Goal: Task Accomplishment & Management: Use online tool/utility

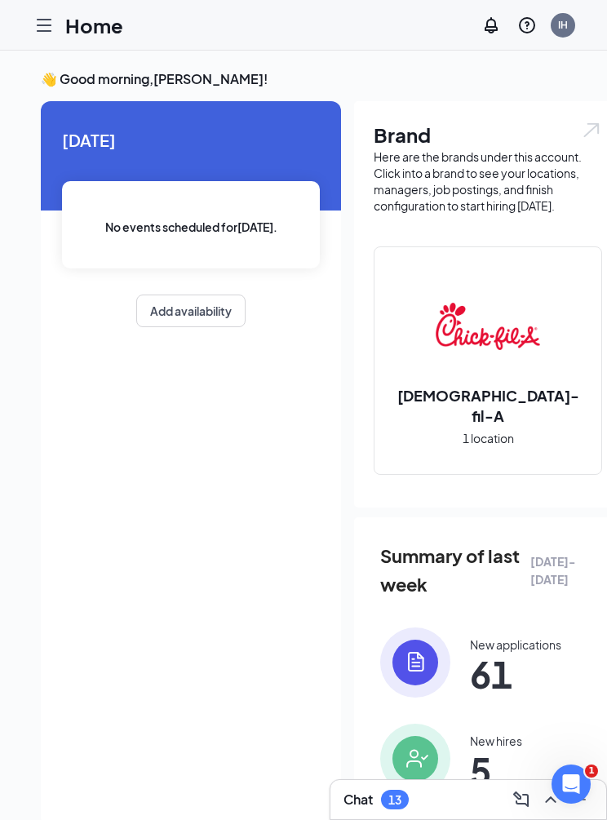
click at [44, 23] on icon "Hamburger" at bounding box center [44, 26] width 20 height 20
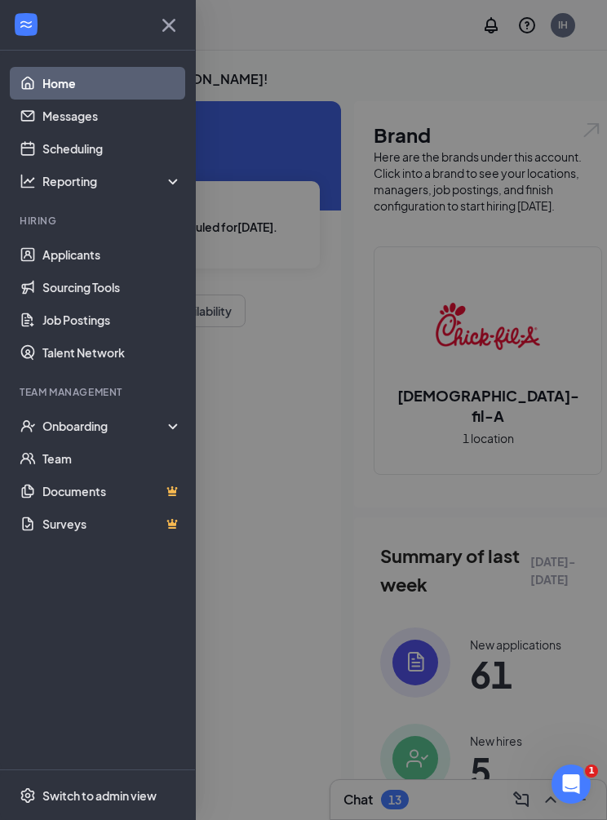
click at [58, 418] on div "Onboarding" at bounding box center [105, 426] width 126 height 16
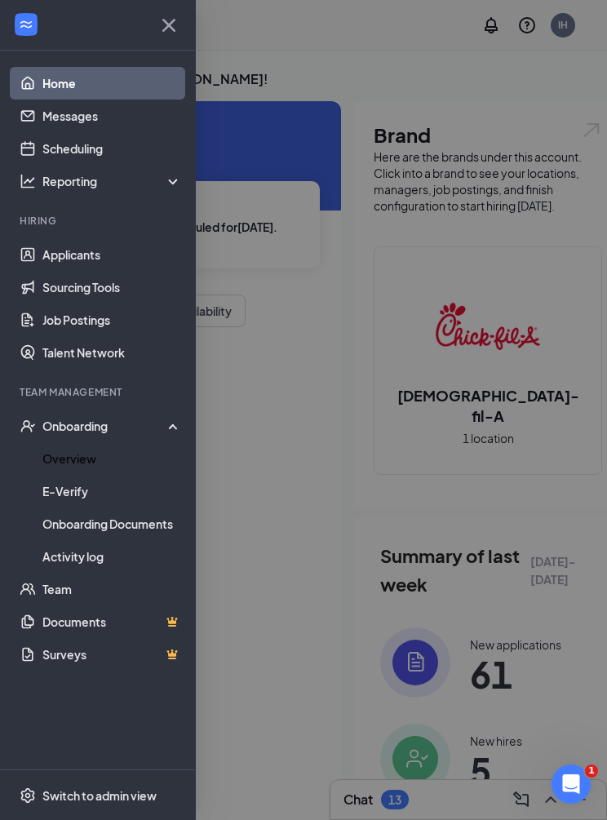
click at [69, 466] on link "Overview" at bounding box center [112, 458] width 140 height 33
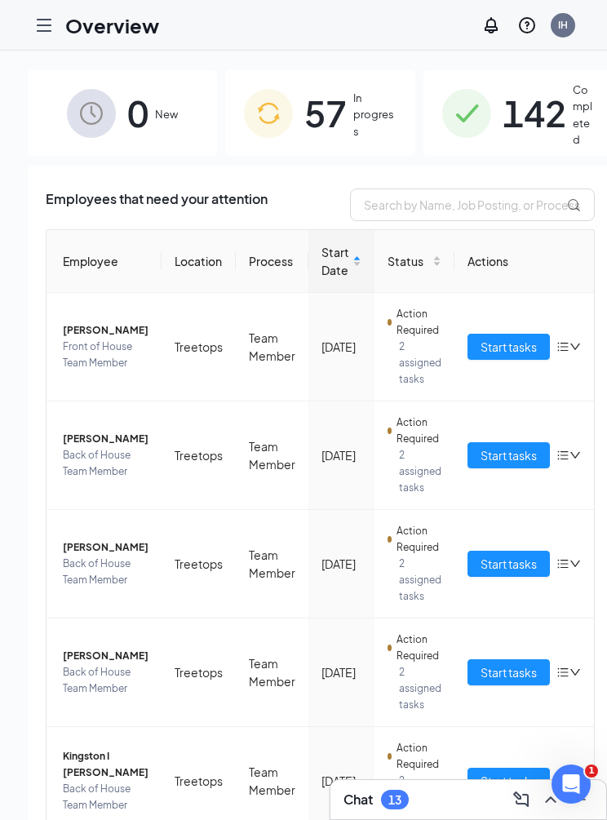
click at [353, 120] on span "In progress" at bounding box center [374, 115] width 42 height 50
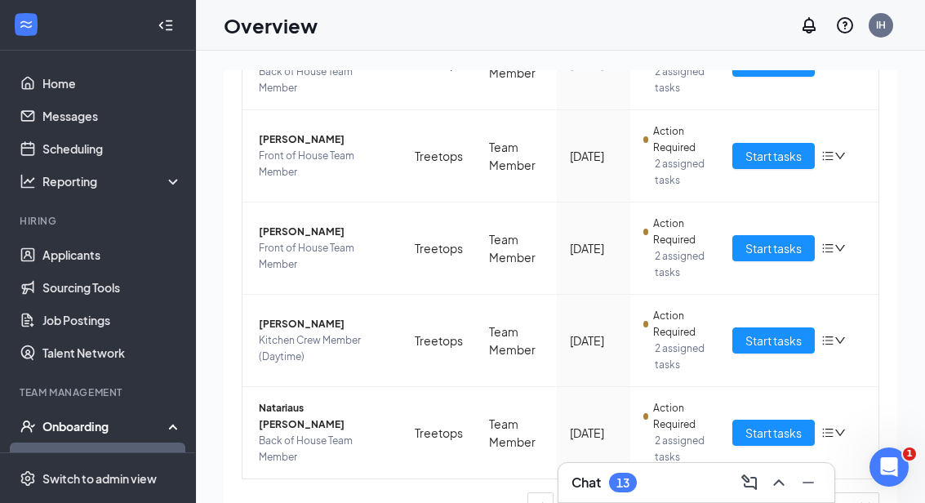
scroll to position [711, 0]
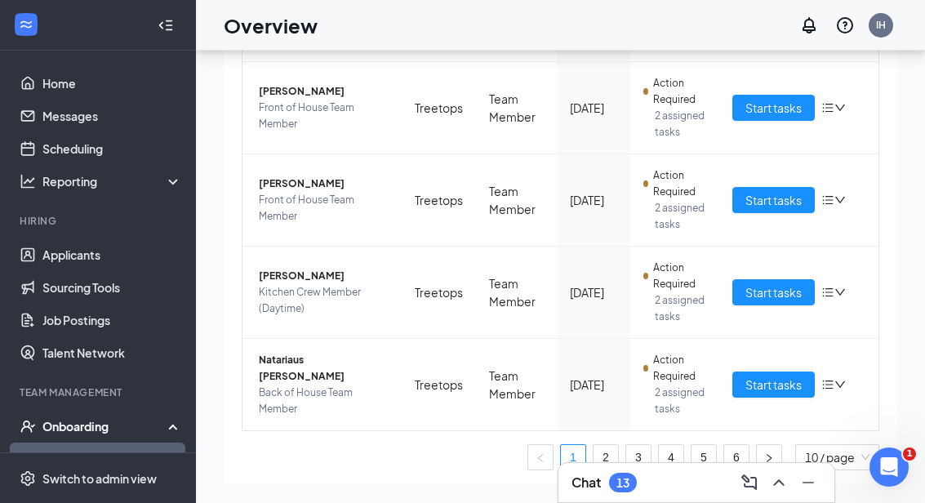
click at [606, 461] on link "6" at bounding box center [736, 457] width 24 height 24
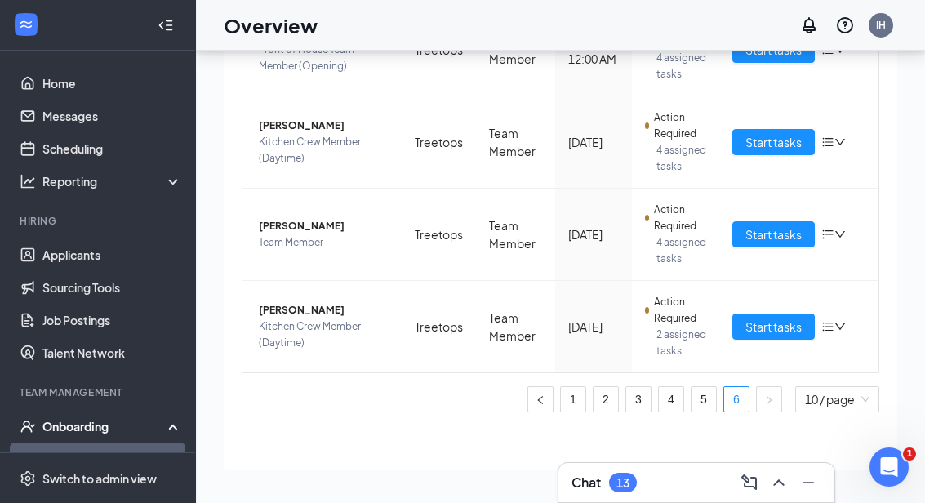
scroll to position [487, 0]
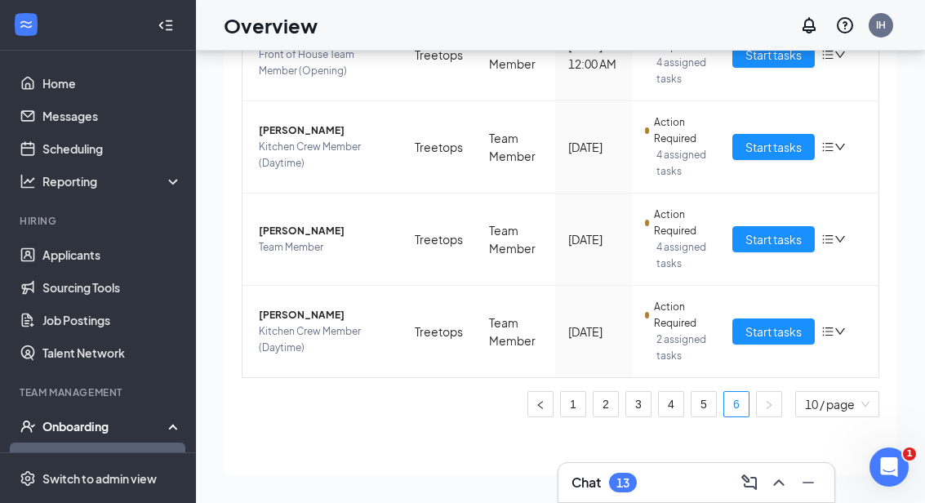
click at [606, 248] on span "Start tasks" at bounding box center [773, 239] width 56 height 18
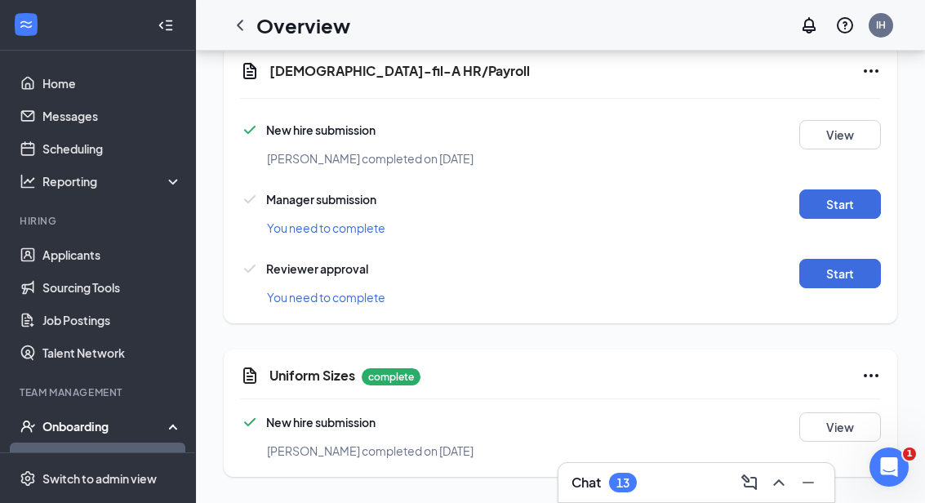
scroll to position [1436, 0]
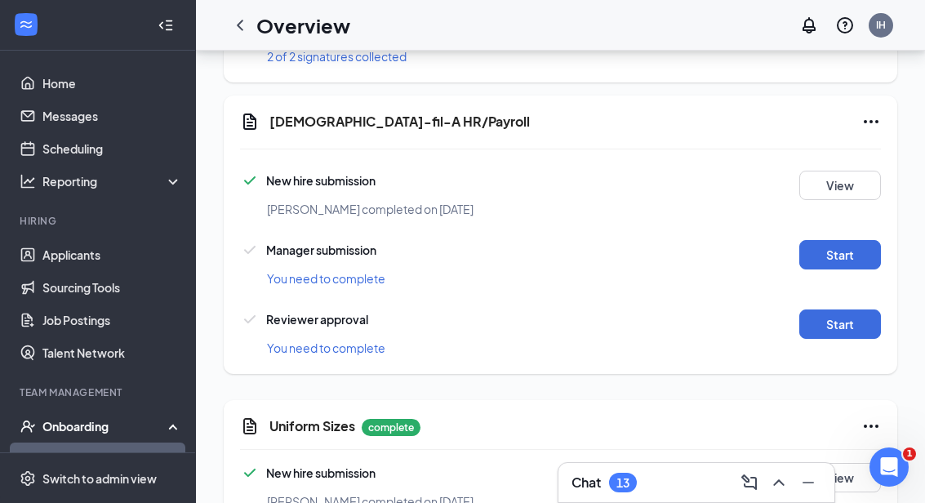
click at [606, 259] on button "Start" at bounding box center [840, 254] width 82 height 29
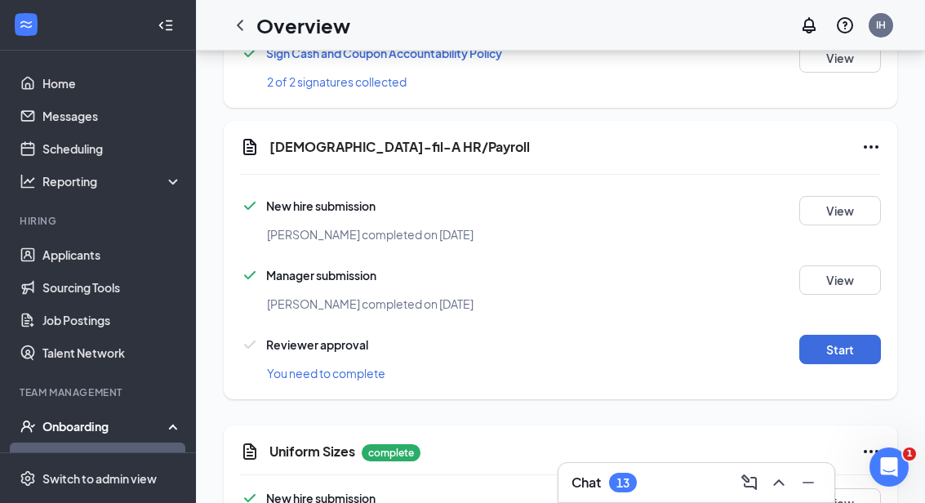
scroll to position [1441, 0]
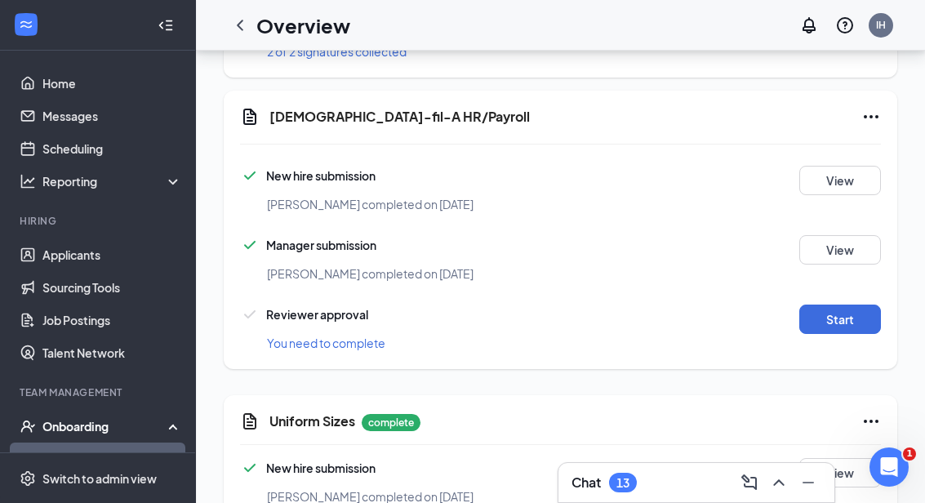
click at [606, 319] on button "Start" at bounding box center [840, 318] width 82 height 29
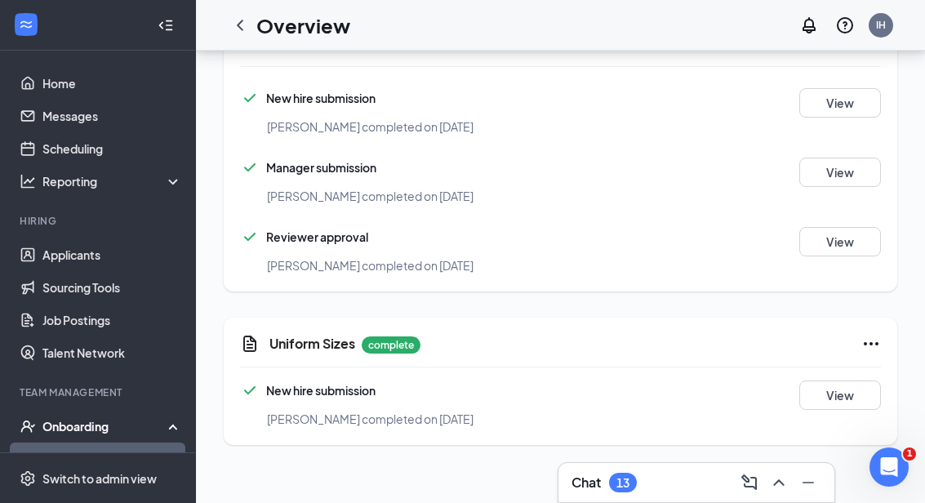
scroll to position [1517, 0]
click at [76, 452] on link "Overview" at bounding box center [112, 458] width 140 height 33
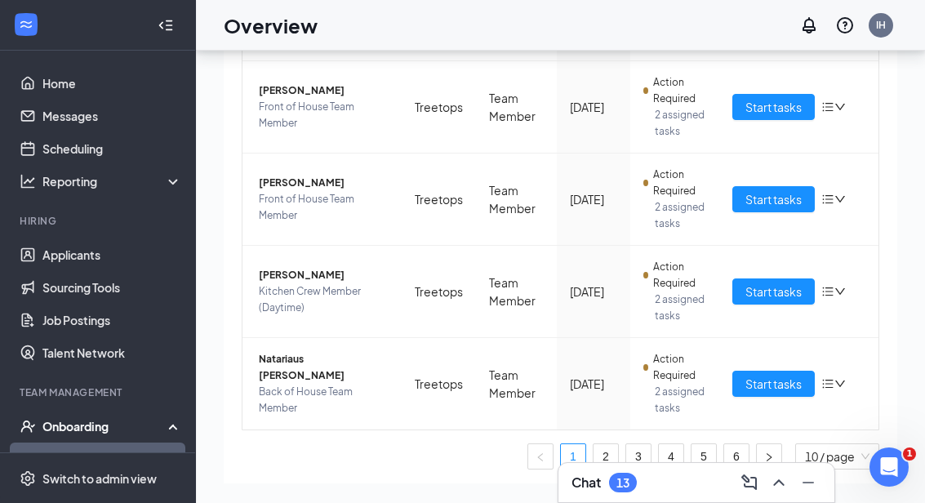
scroll to position [711, 0]
click at [606, 445] on link "6" at bounding box center [736, 457] width 24 height 24
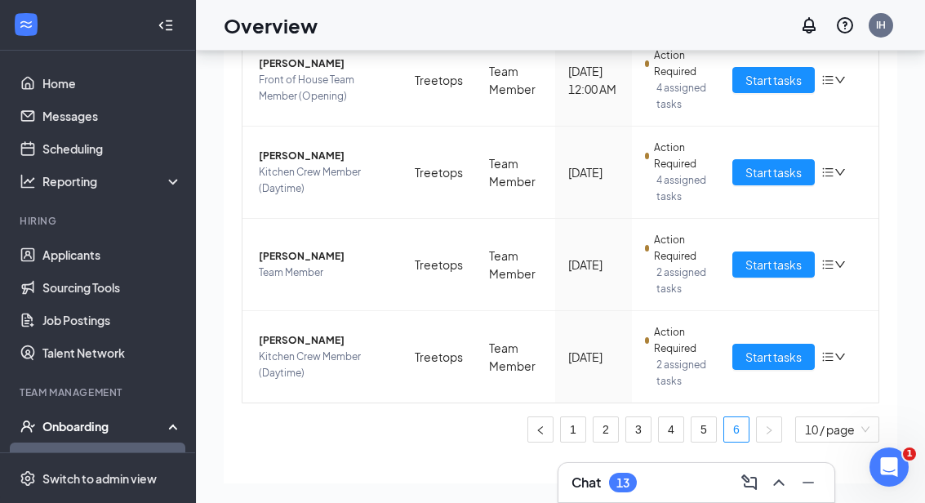
scroll to position [459, 0]
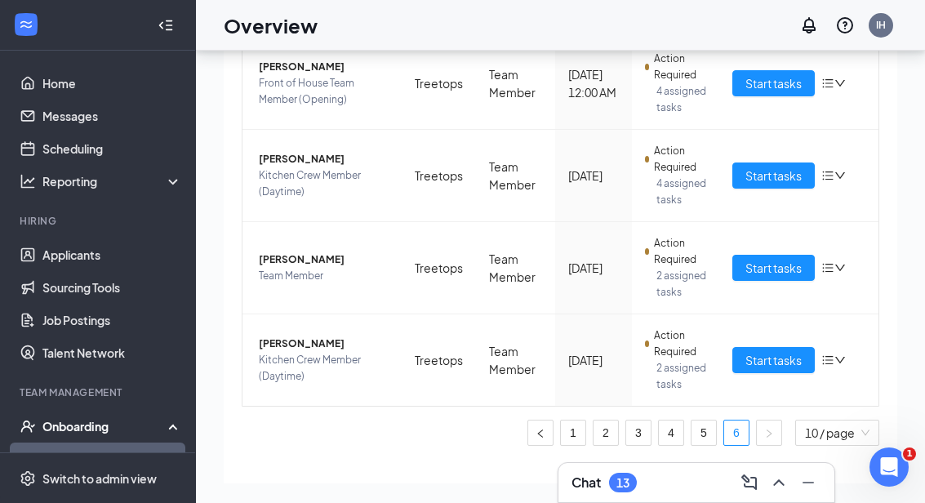
click at [606, 184] on span "Start tasks" at bounding box center [773, 176] width 56 height 18
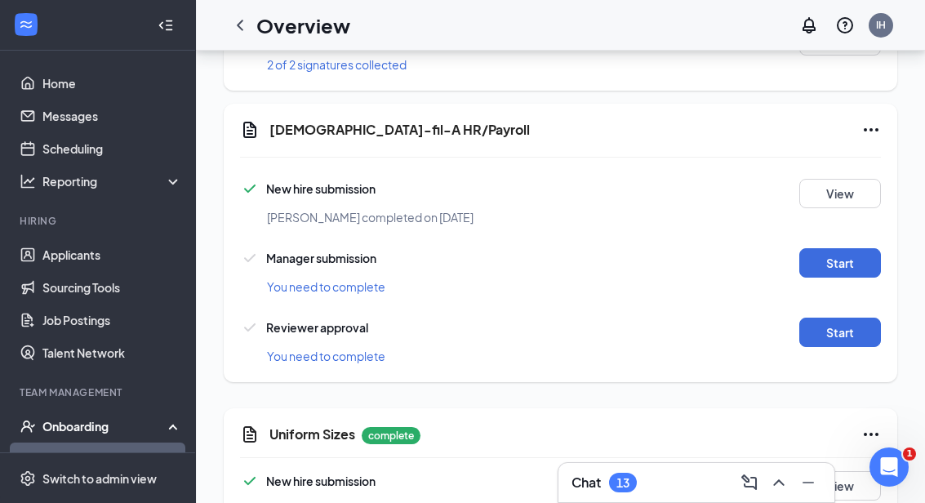
scroll to position [1517, 0]
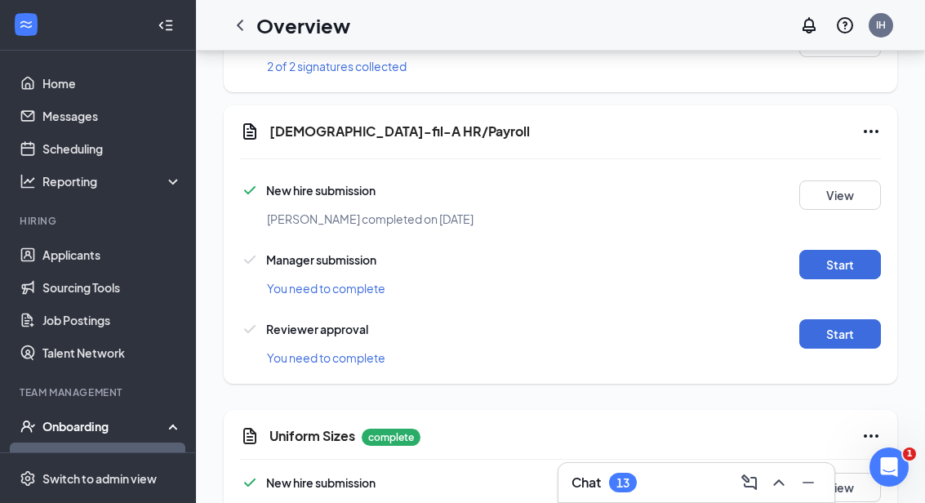
click at [606, 257] on button "Start" at bounding box center [840, 264] width 82 height 29
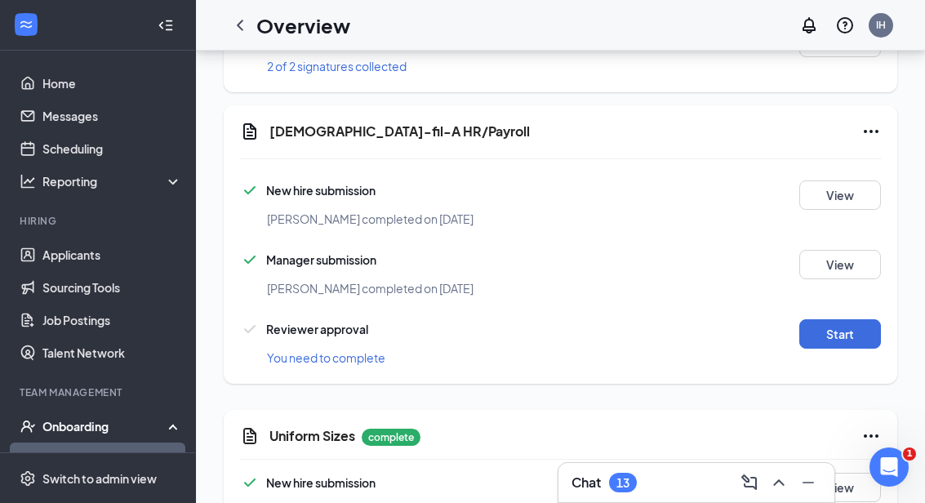
click at [606, 337] on button "Start" at bounding box center [840, 333] width 82 height 29
